Goal: Find specific fact: Find specific fact

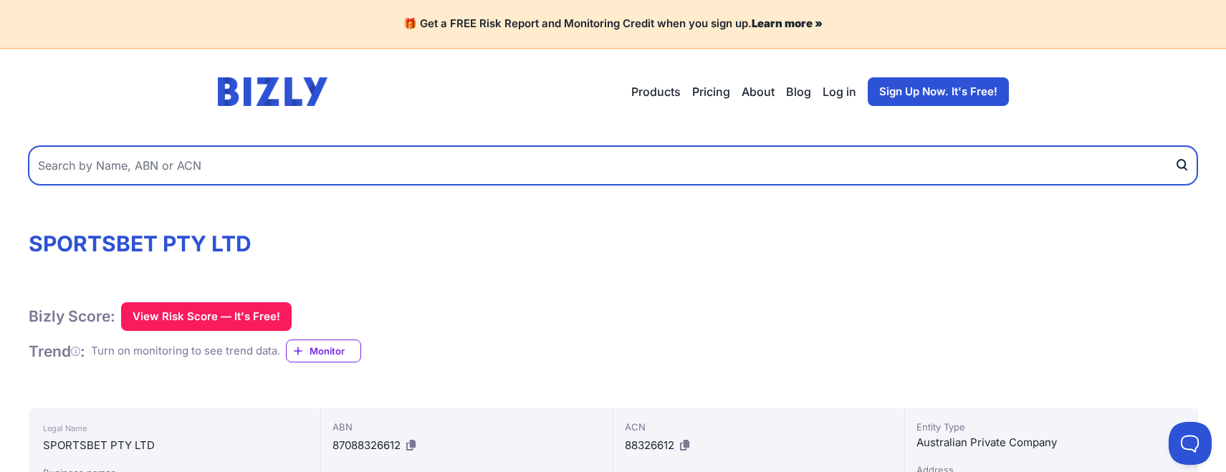
click at [305, 165] on input "text" at bounding box center [613, 165] width 1169 height 39
paste input "18 162 554 707"
type input "18 162 554 707"
click at [1175, 146] on button "submit" at bounding box center [1186, 165] width 23 height 39
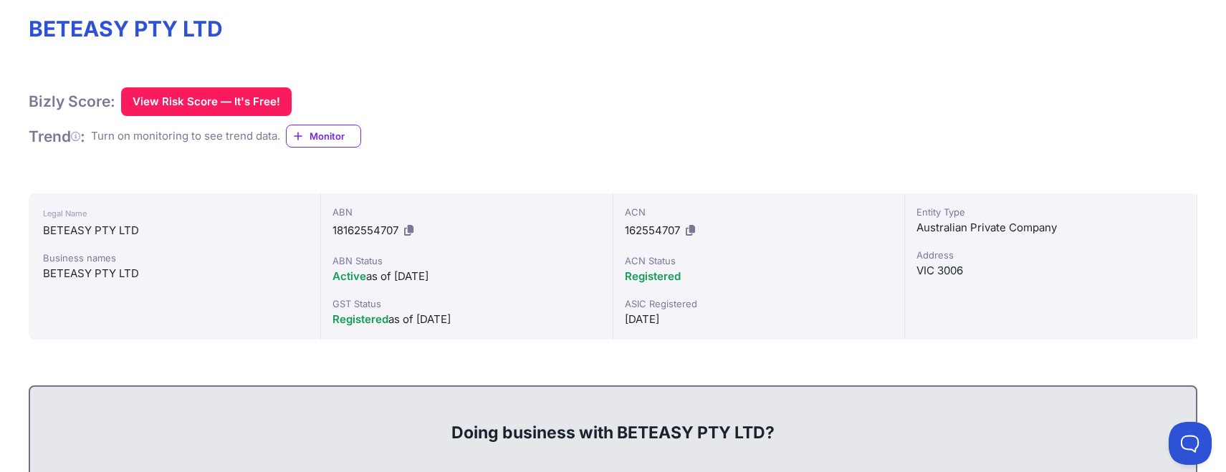
click at [692, 229] on icon at bounding box center [690, 230] width 9 height 11
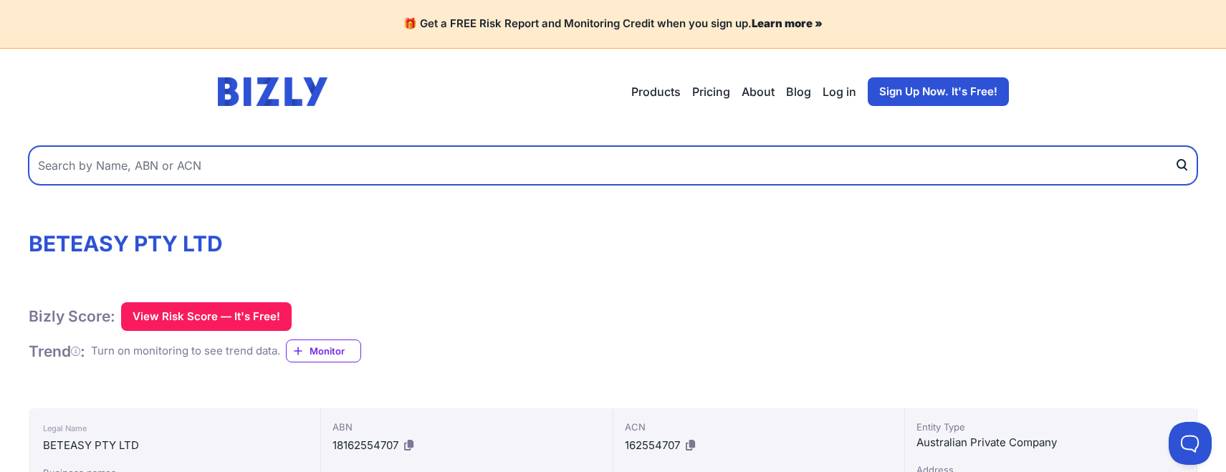
click at [241, 166] on input "text" at bounding box center [613, 165] width 1169 height 39
paste input "30 110 084 985"
type input "30 110 084 985"
click at [1175, 146] on button "submit" at bounding box center [1186, 165] width 23 height 39
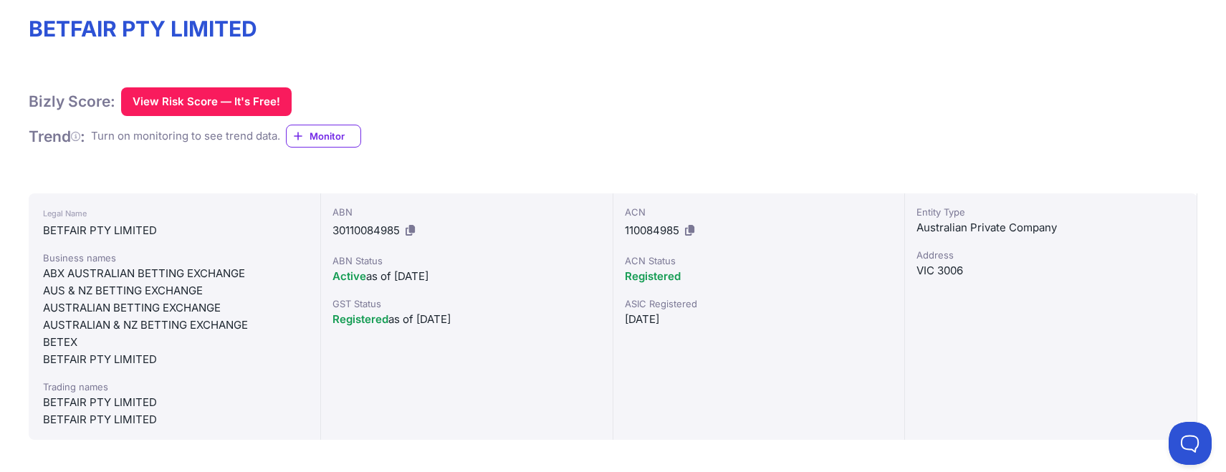
click at [684, 228] on button at bounding box center [689, 230] width 15 height 23
